Goal: Task Accomplishment & Management: Manage account settings

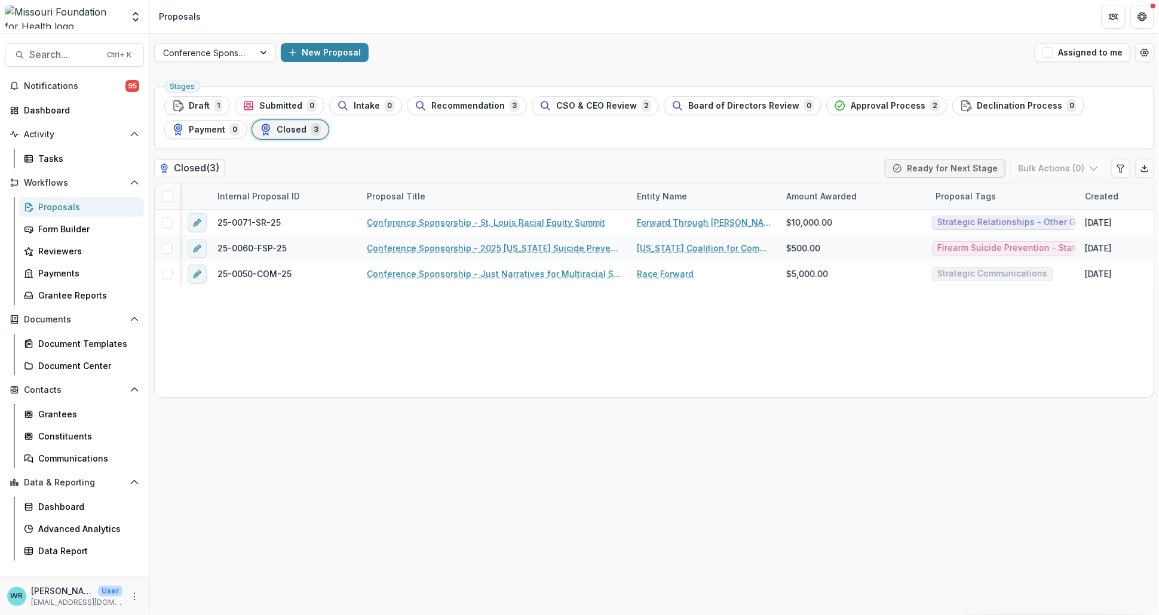
scroll to position [0, 20]
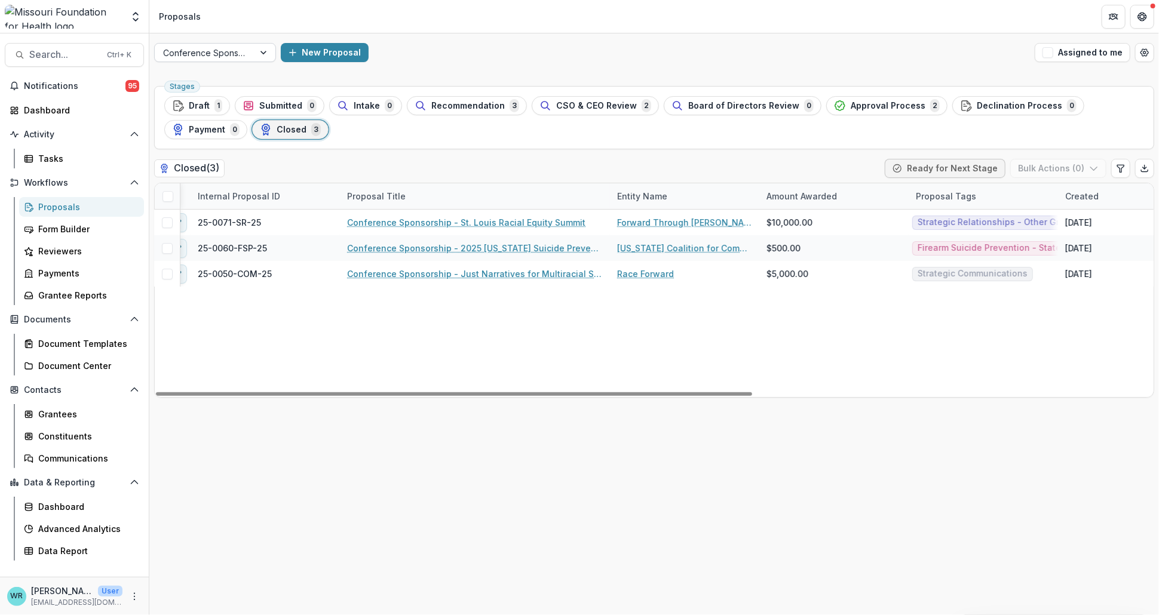
click at [254, 53] on div at bounding box center [264, 53] width 21 height 18
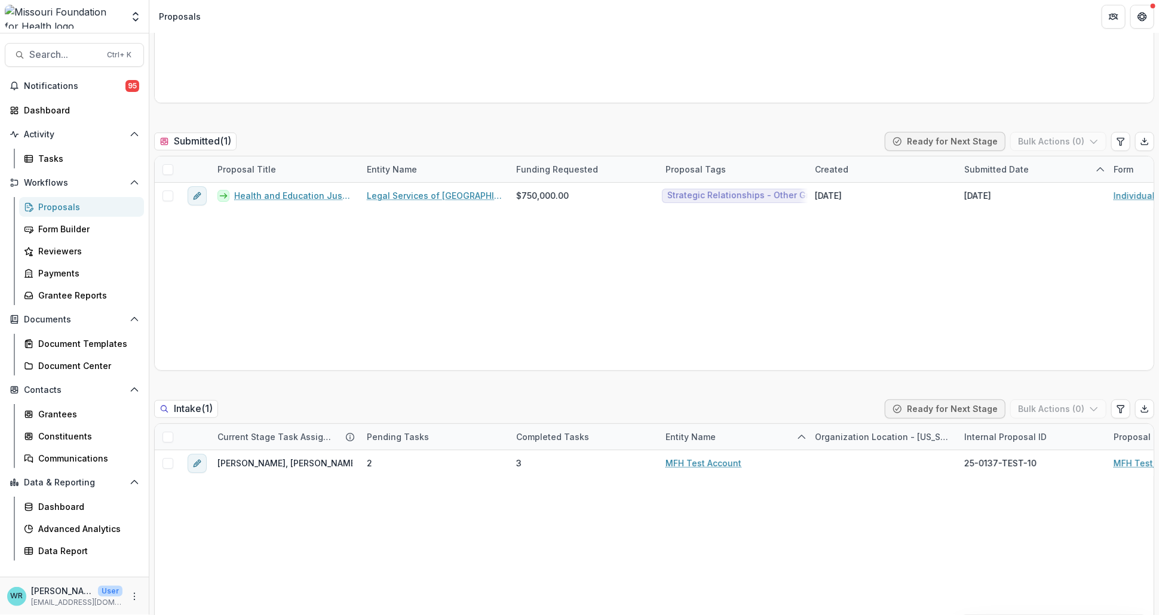
scroll to position [199, 0]
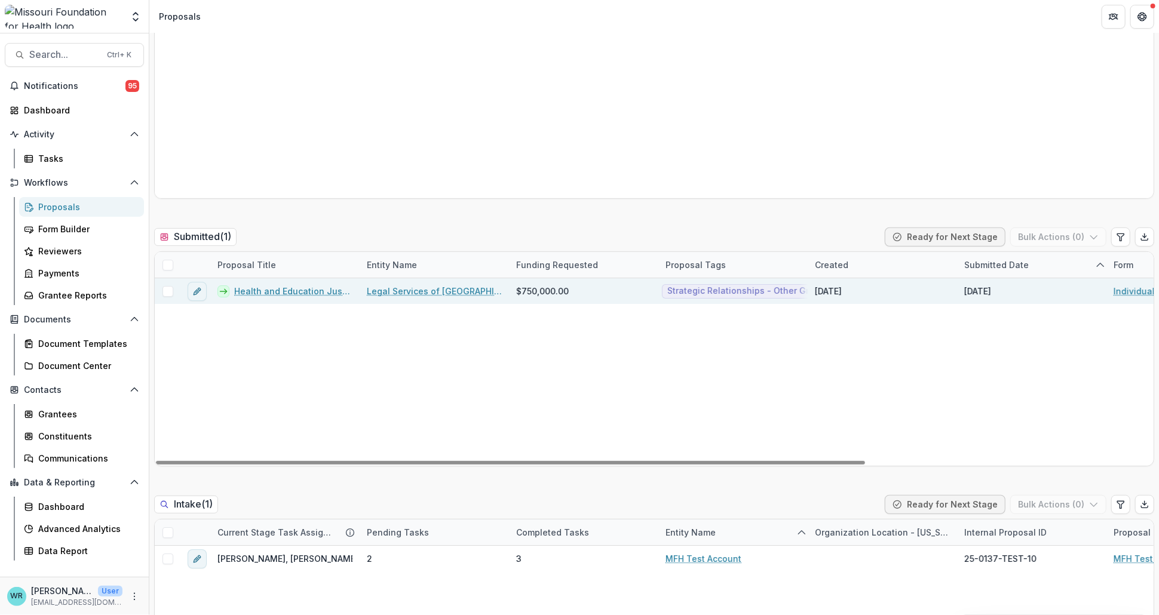
click at [312, 287] on link "Health and Education Justice Initiative" at bounding box center [293, 291] width 118 height 13
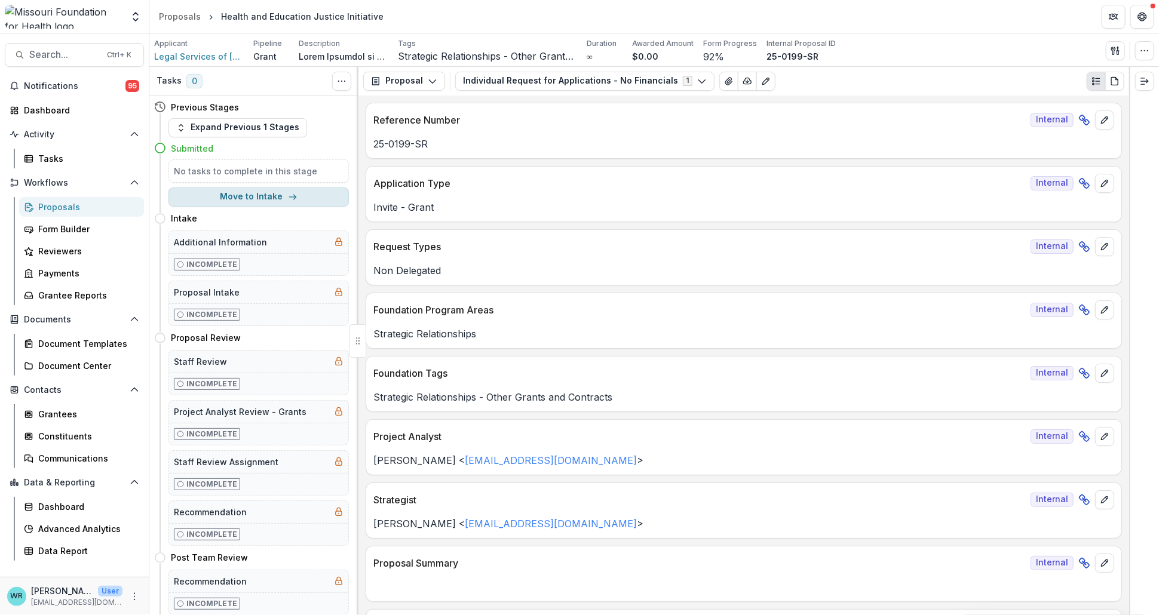
click at [288, 196] on icon "button" at bounding box center [293, 197] width 10 height 10
select select "******"
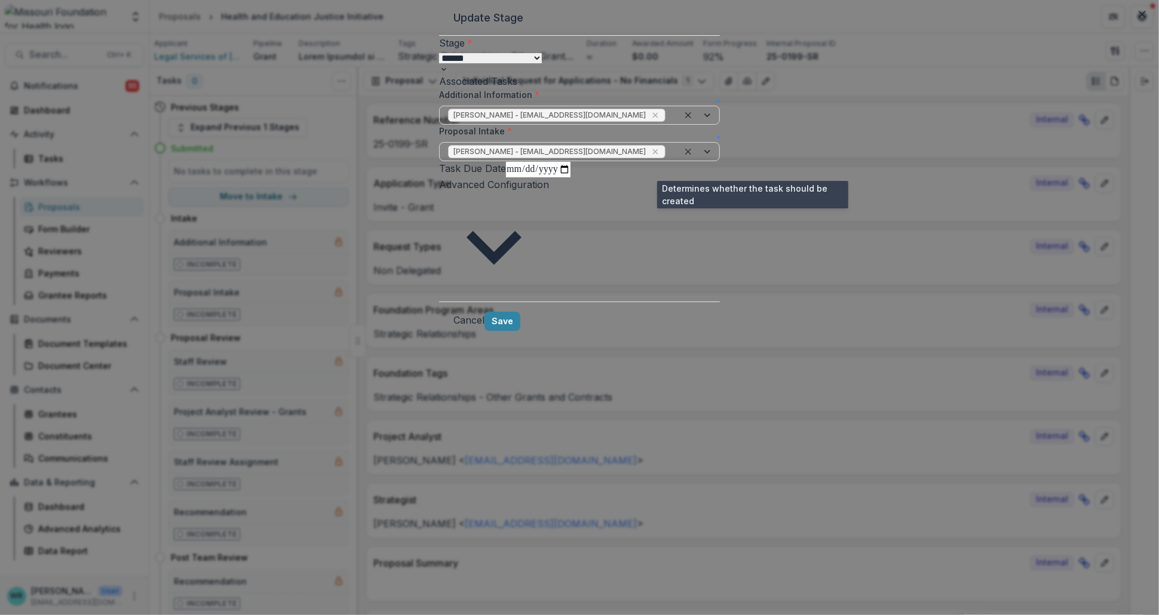
click at [718, 101] on span at bounding box center [718, 101] width 0 height 0
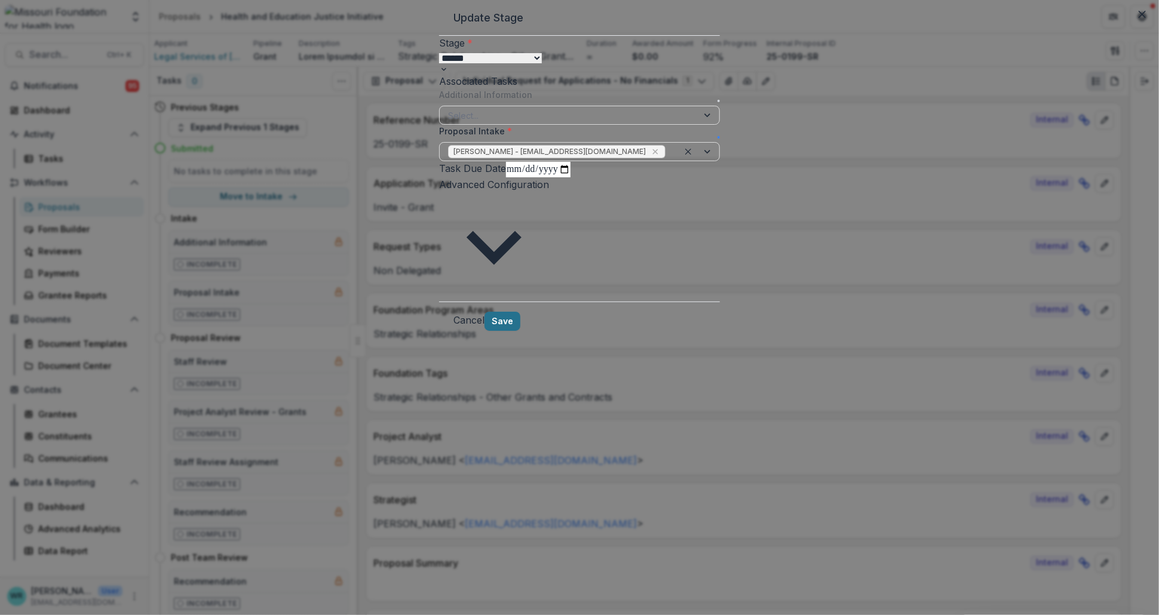
click at [520, 331] on button "Save" at bounding box center [502, 321] width 36 height 19
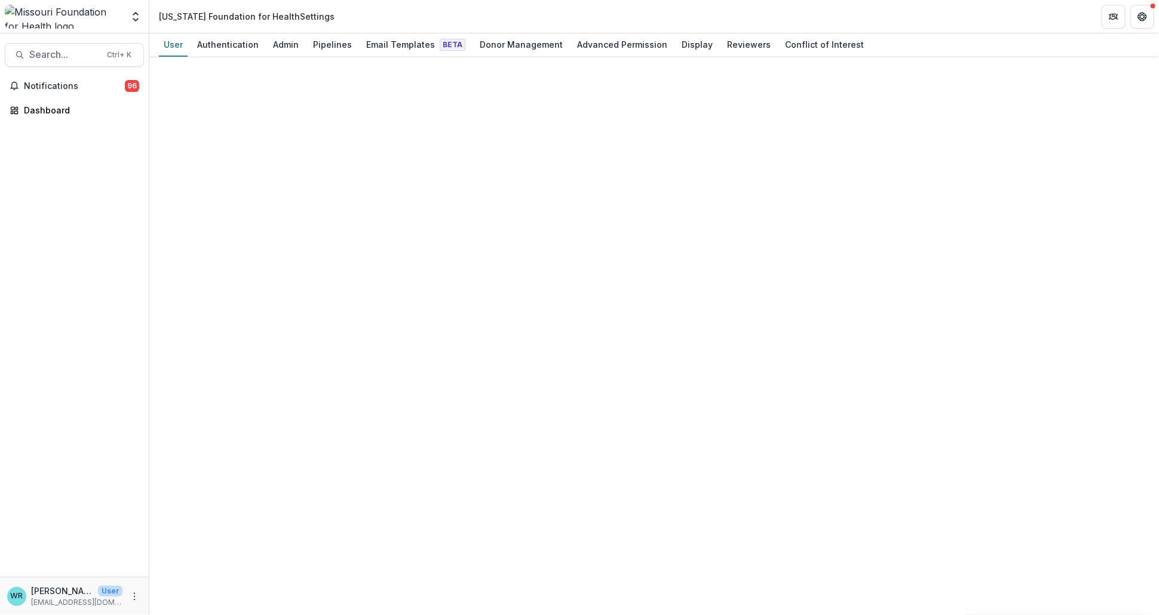
select select "****"
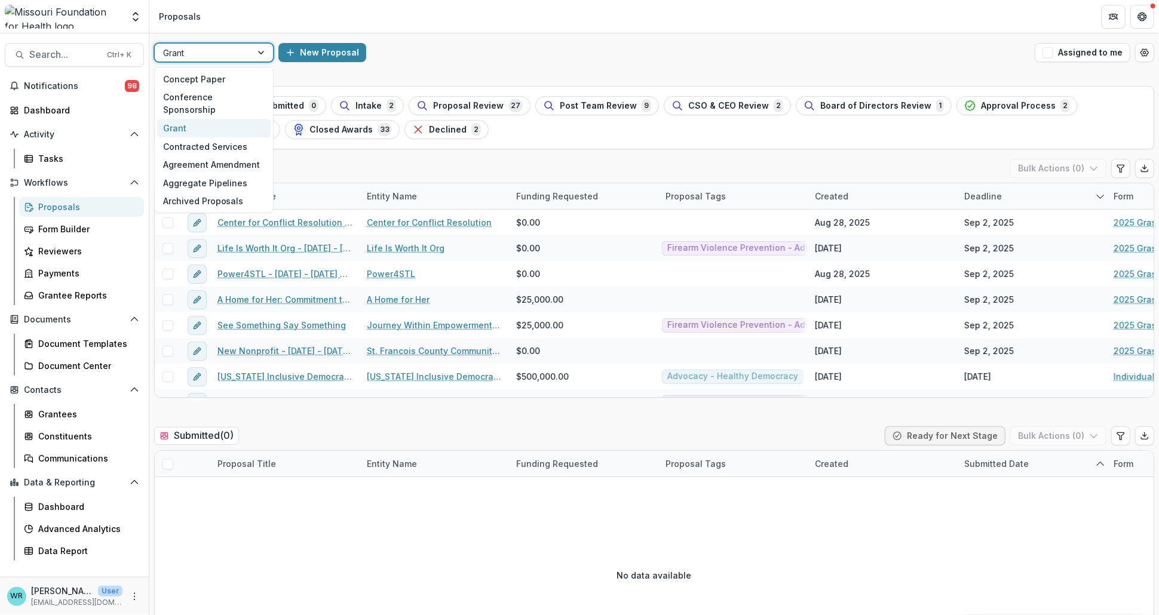
click at [256, 50] on div at bounding box center [261, 53] width 21 height 18
click at [243, 90] on div "Conference Sponsorship" at bounding box center [213, 103] width 113 height 31
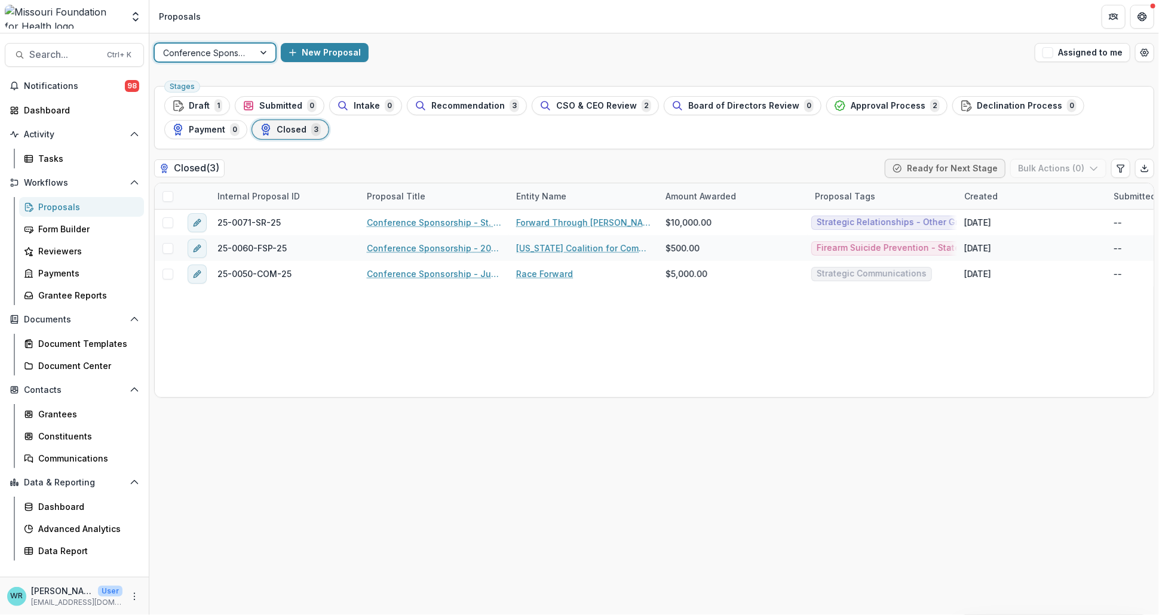
click at [254, 48] on div at bounding box center [264, 53] width 21 height 18
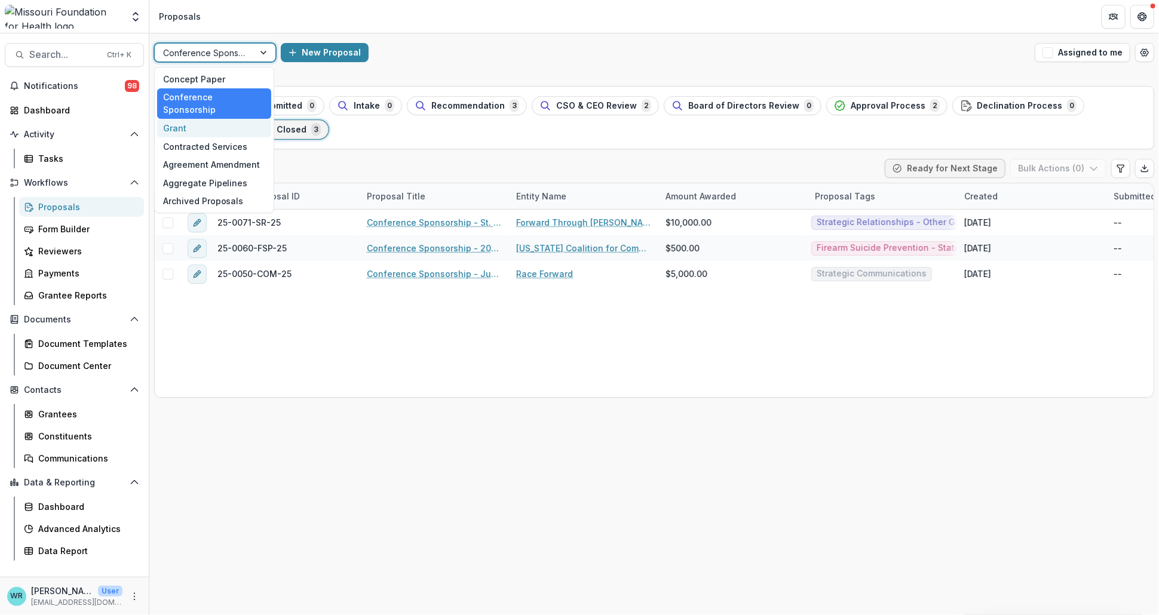
click at [216, 120] on div "Grant" at bounding box center [214, 128] width 114 height 19
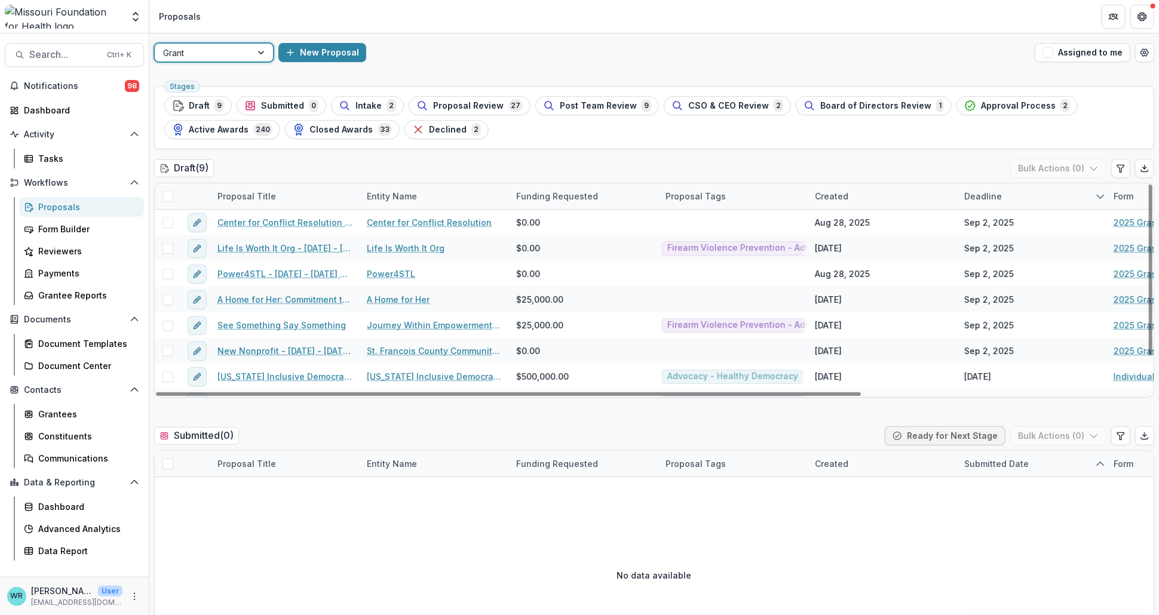
click at [966, 193] on div "Deadline" at bounding box center [983, 196] width 52 height 13
click at [1009, 244] on span "Sort Ascending" at bounding box center [992, 248] width 70 height 14
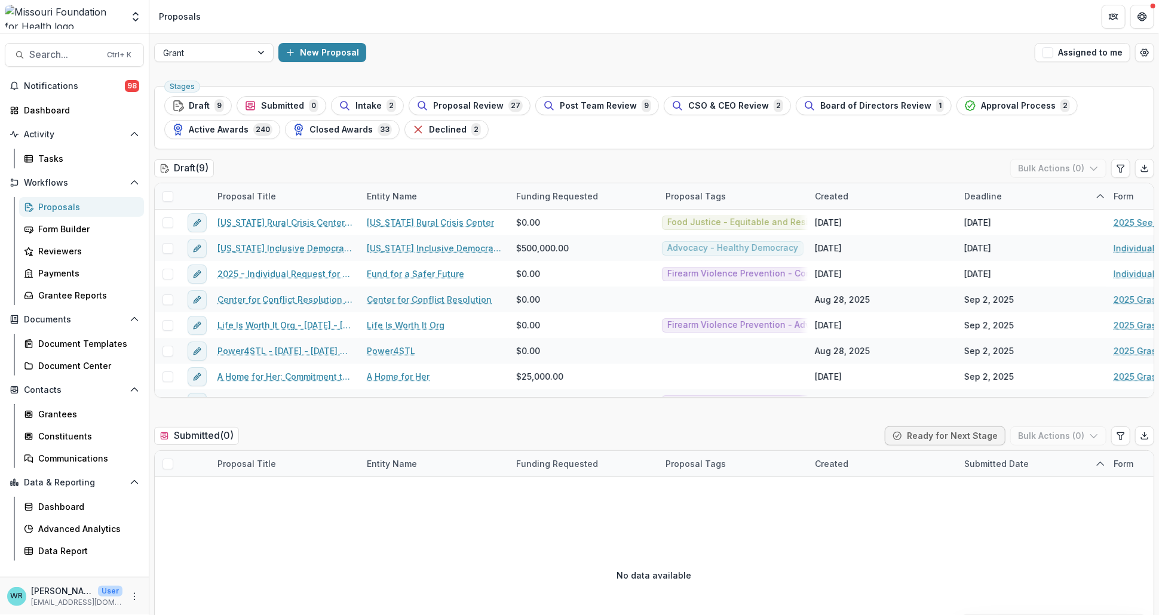
click at [936, 146] on div "Stages Draft 9 Submitted 0 Intake 2 Proposal Review 27 Post Team Review 9 CSO &…" at bounding box center [654, 117] width 1000 height 63
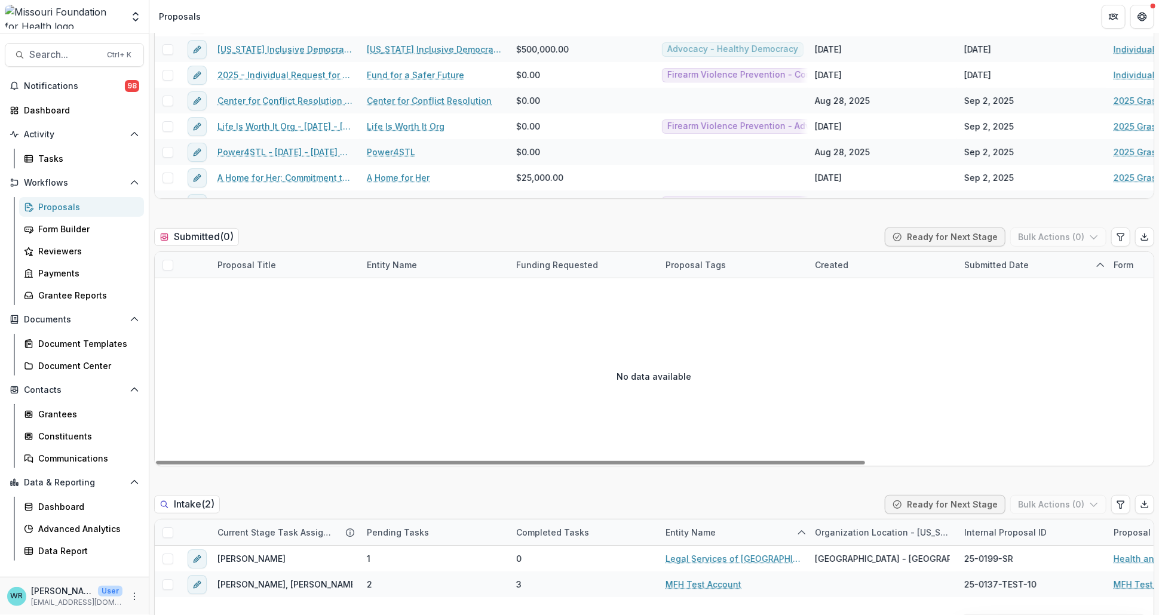
click at [964, 339] on div "No data available" at bounding box center [654, 376] width 998 height 179
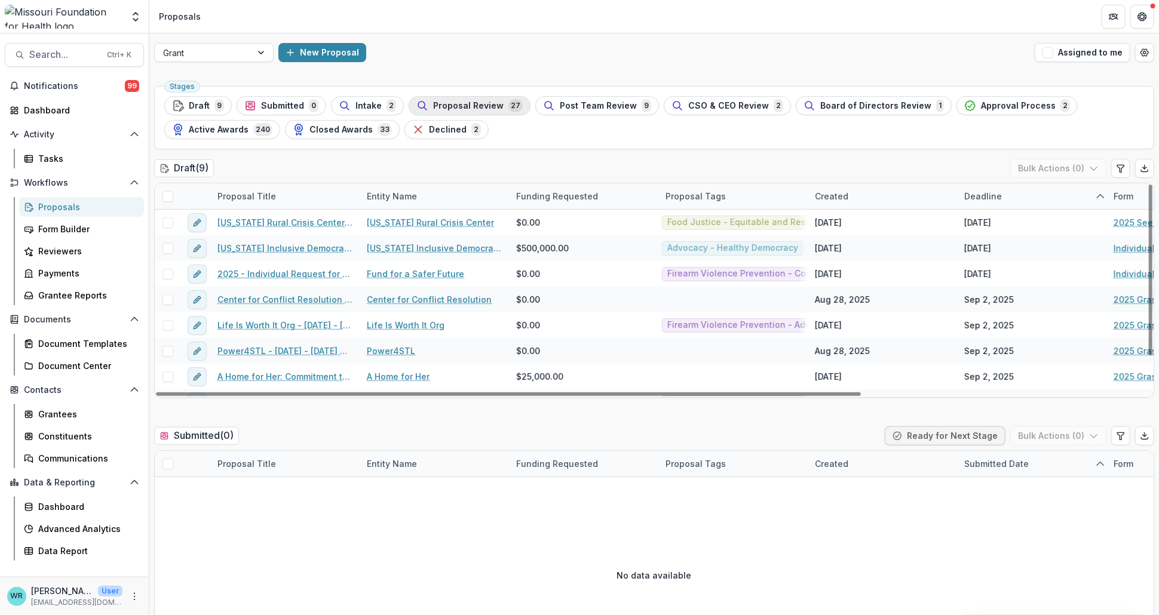
click at [508, 109] on span "27" at bounding box center [515, 105] width 14 height 13
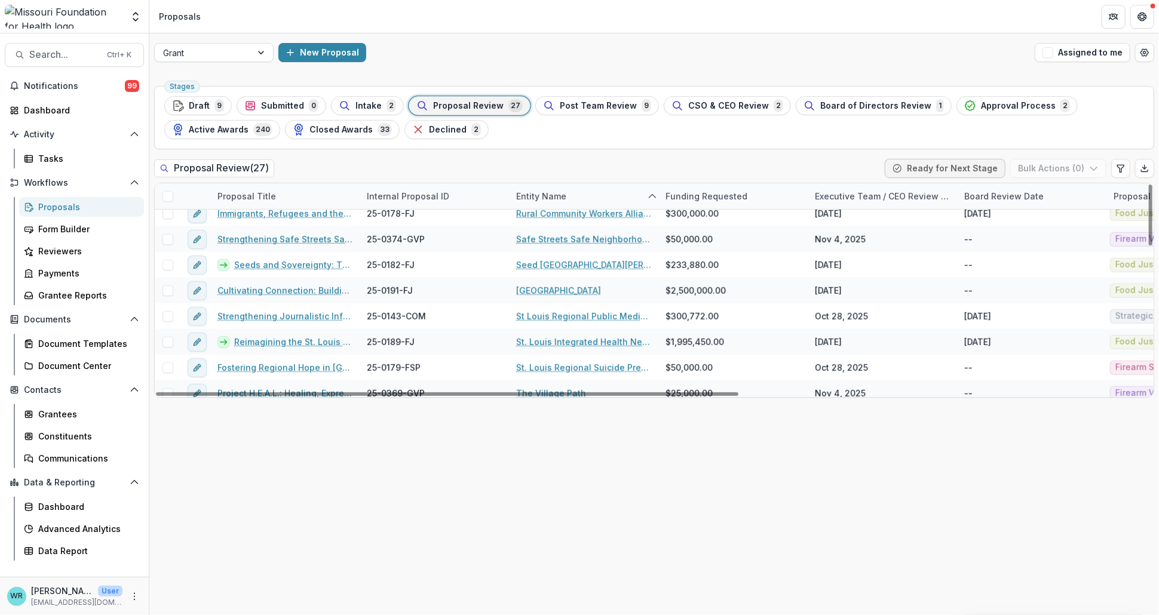
scroll to position [506, 0]
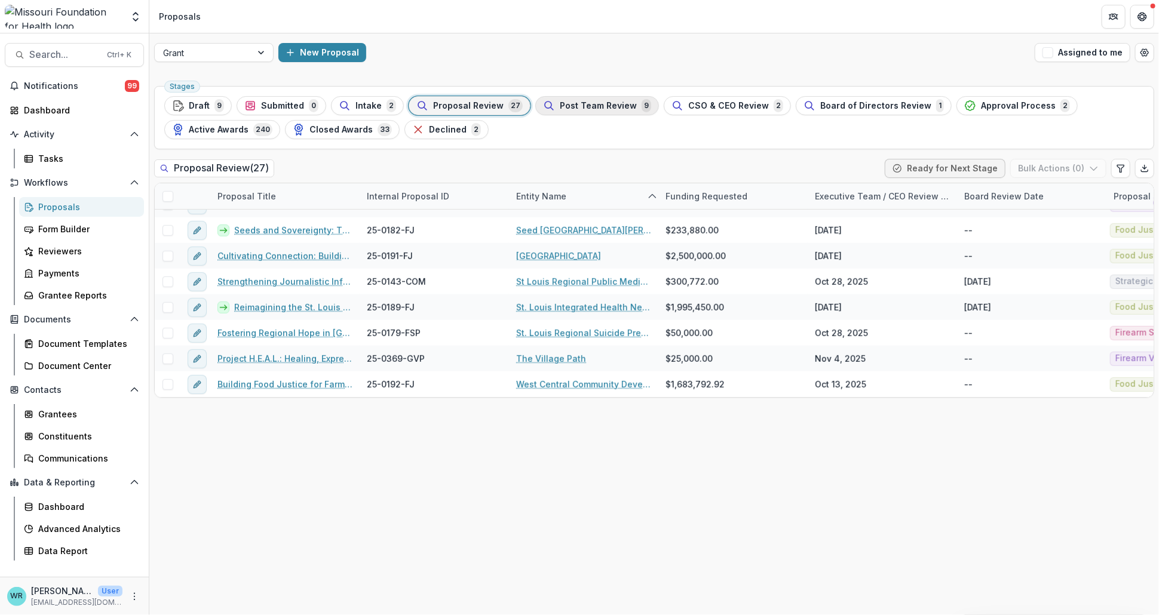
click at [588, 101] on span "Post Team Review" at bounding box center [598, 106] width 77 height 10
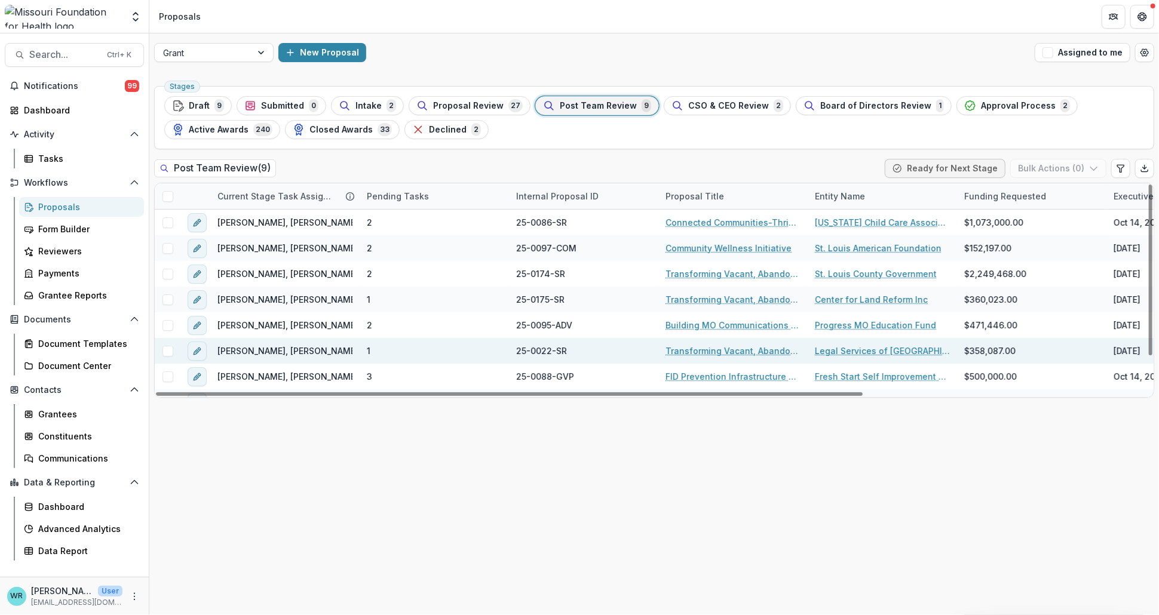
click at [752, 352] on link "Transforming Vacant, Abandoned, and Deteriorated (VAD) Properties through Court…" at bounding box center [732, 351] width 135 height 13
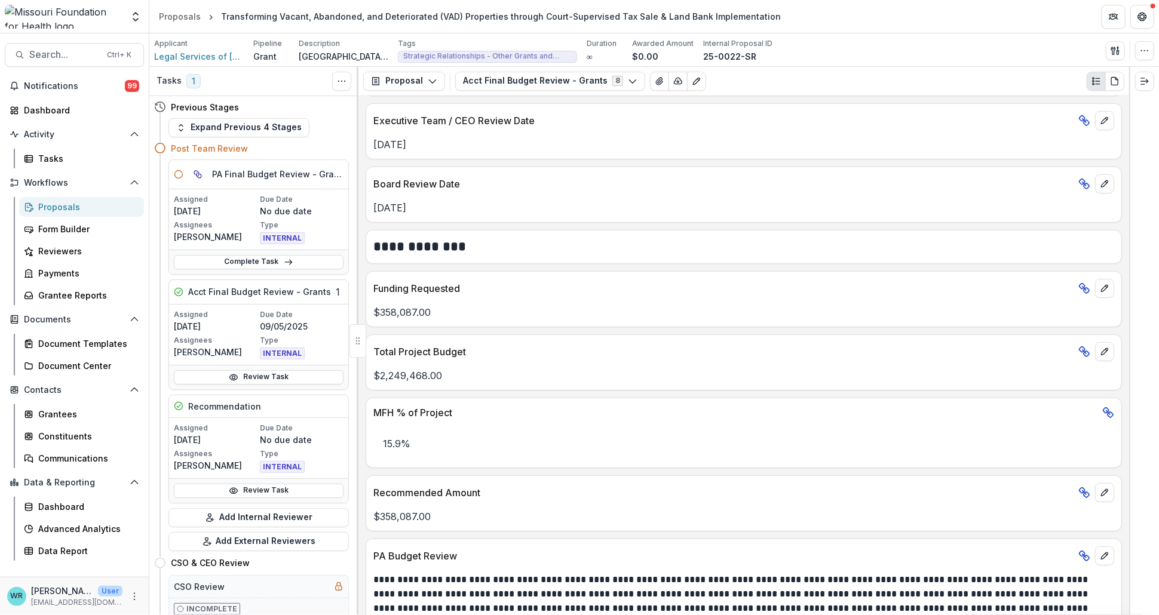
scroll to position [398, 0]
